Goal: Transaction & Acquisition: Purchase product/service

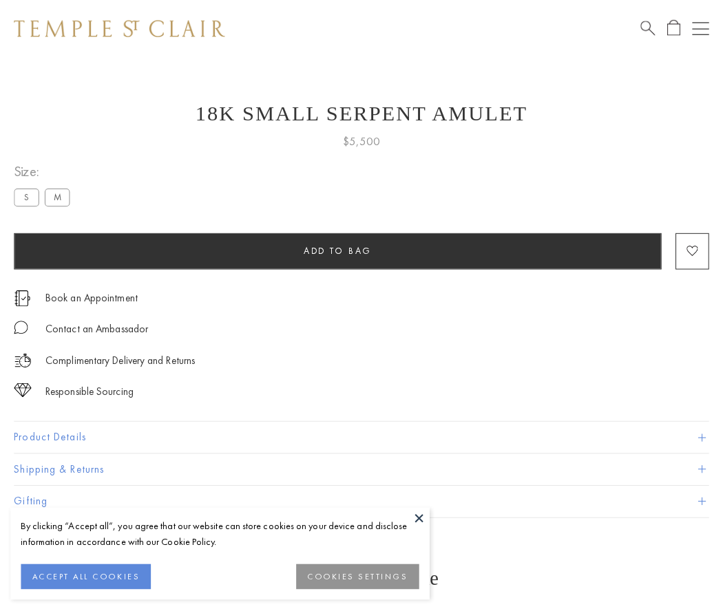
scroll to position [55, 0]
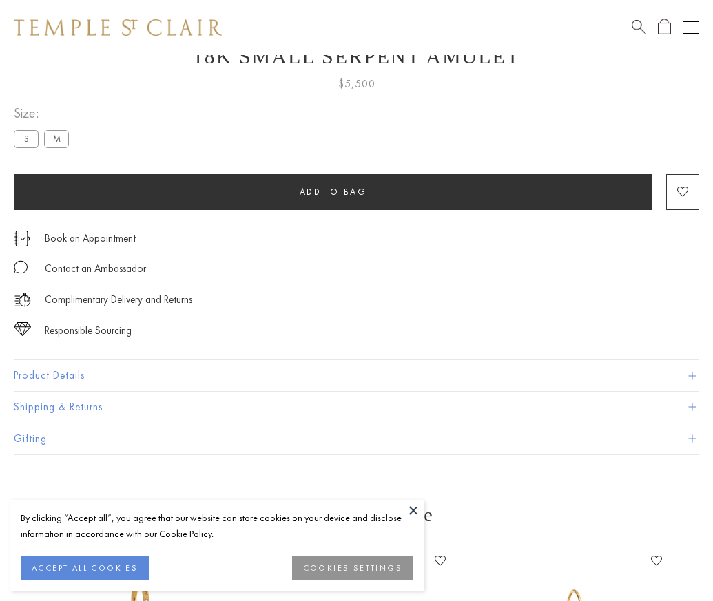
click at [333, 191] on span "Add to bag" at bounding box center [333, 192] width 67 height 12
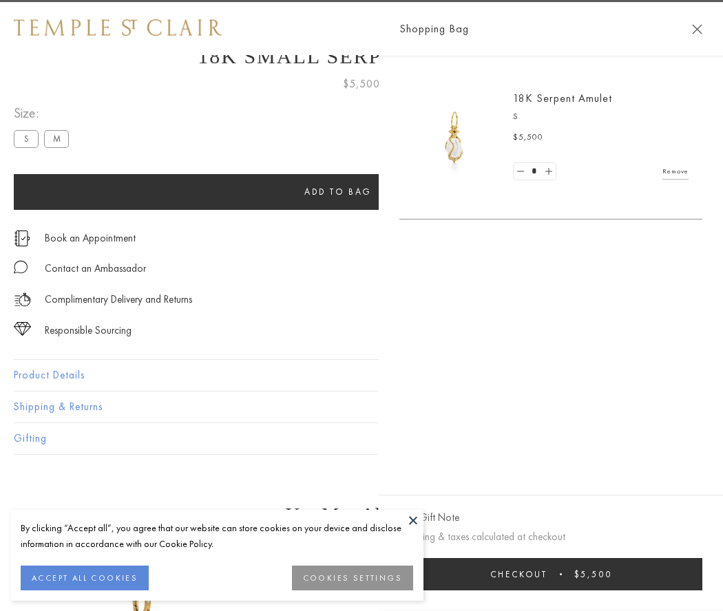
click at [689, 574] on button "Checkout $5,500" at bounding box center [550, 574] width 303 height 32
